Goal: Task Accomplishment & Management: Use online tool/utility

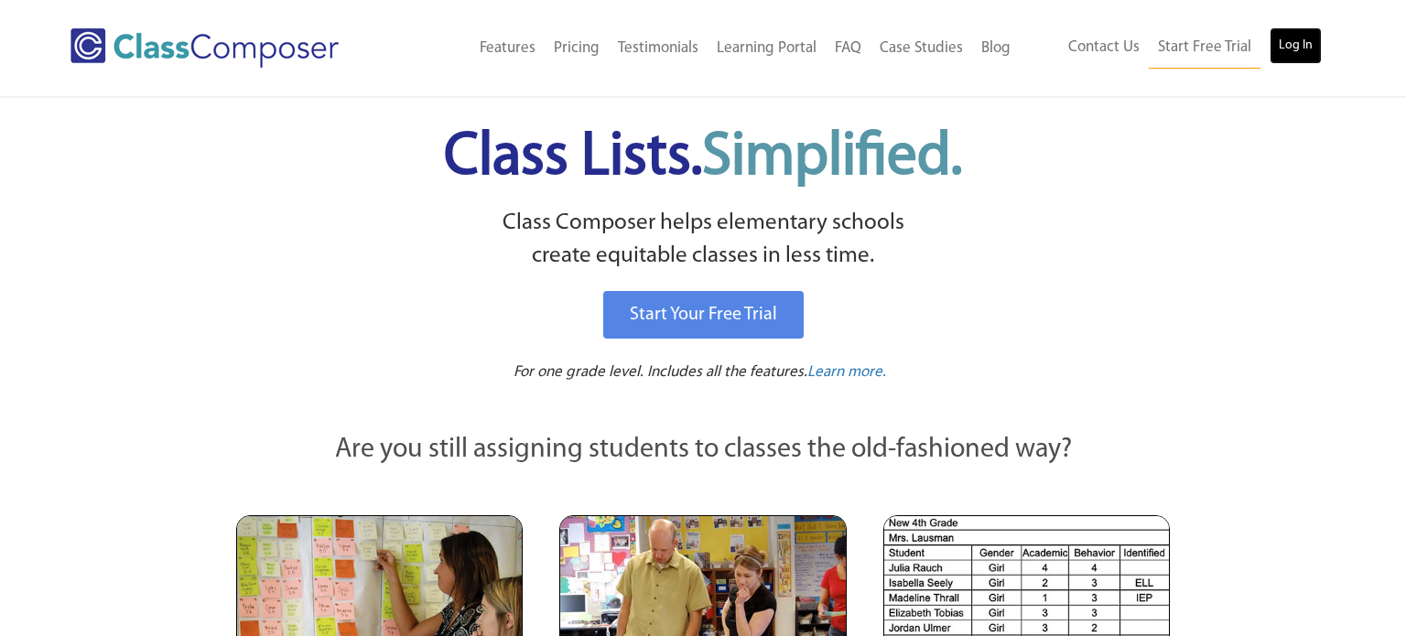
click at [1305, 54] on link "Log In" at bounding box center [1296, 45] width 52 height 37
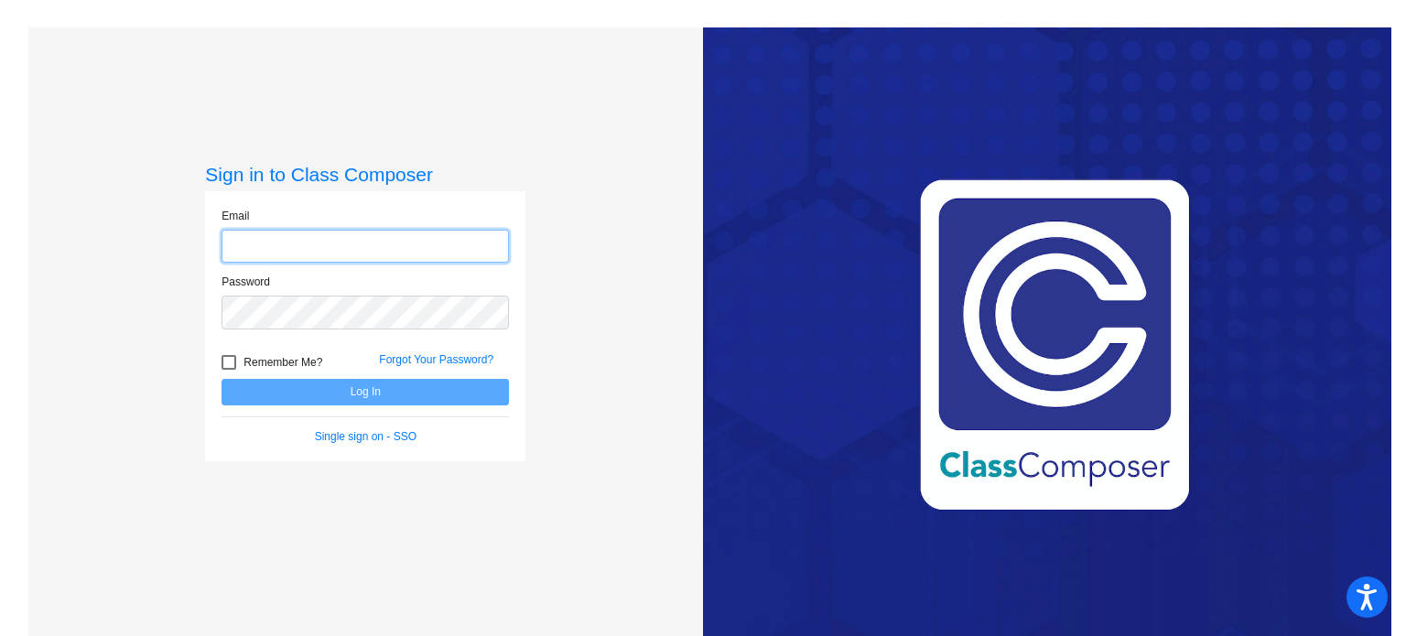
type input "mccall.kettler@lmusd.org"
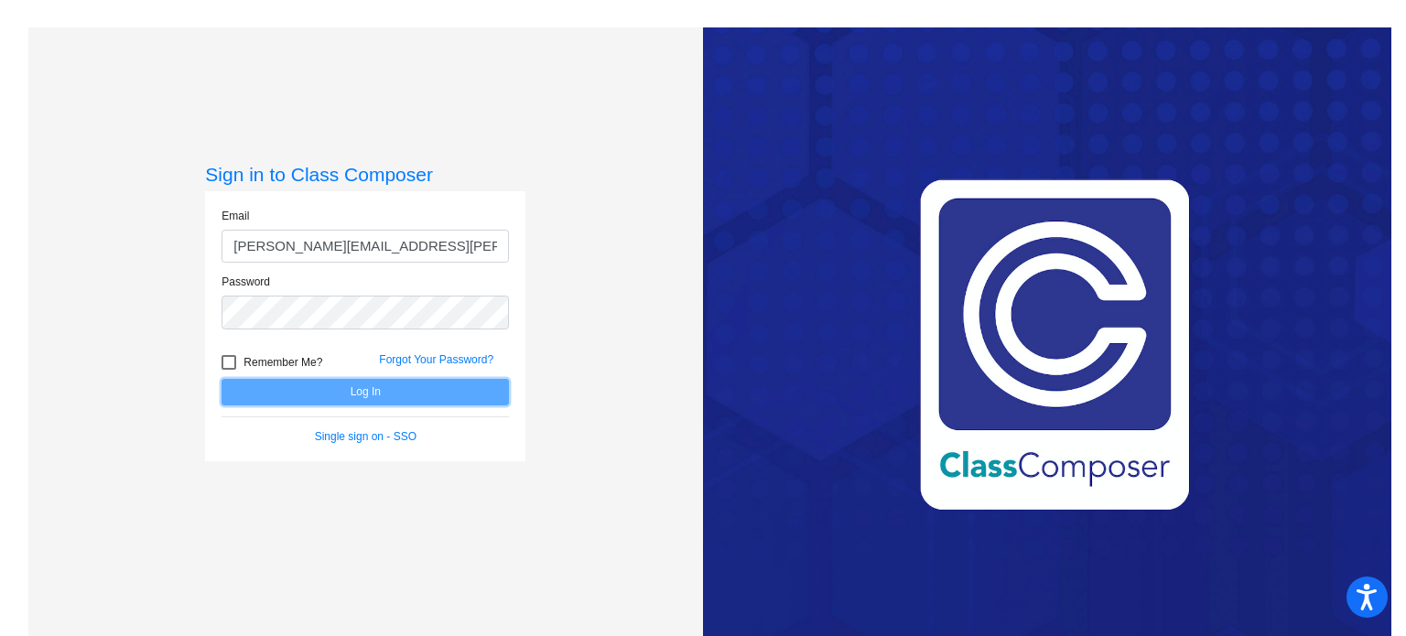
click at [341, 386] on button "Log In" at bounding box center [365, 392] width 287 height 27
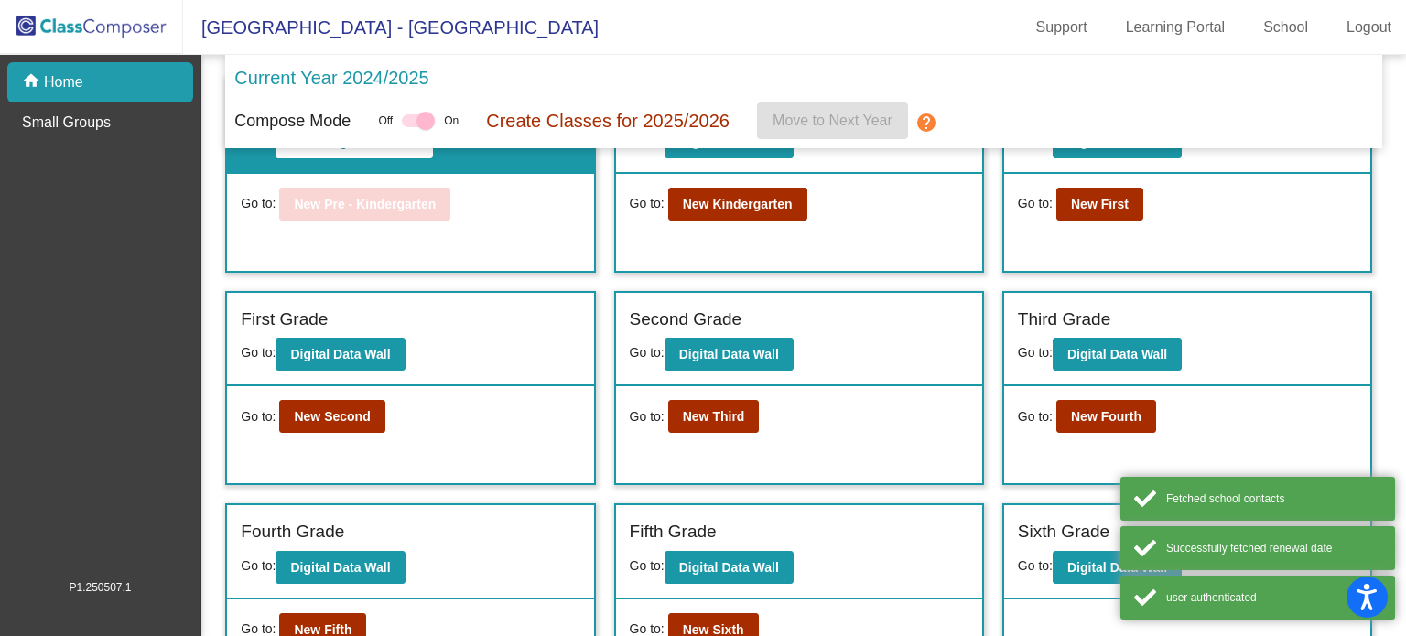
scroll to position [138, 0]
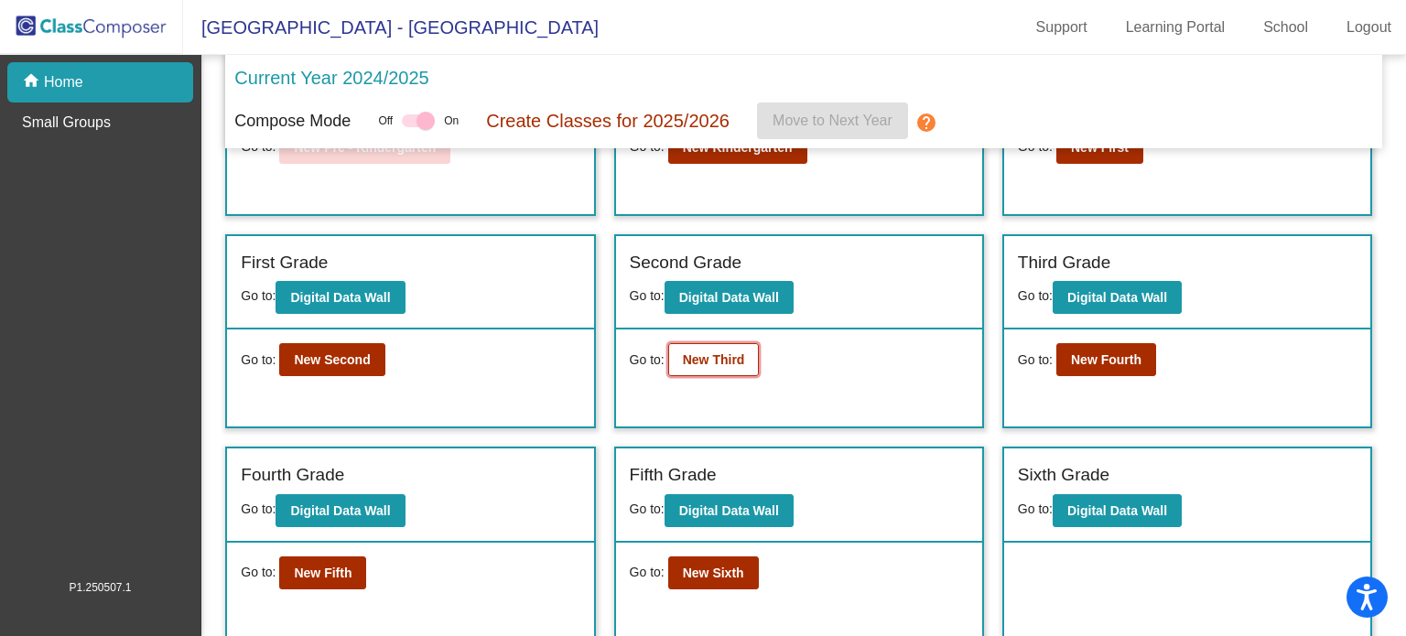
click at [701, 370] on button "New Third" at bounding box center [714, 359] width 92 height 33
